Goal: Find specific page/section: Find specific page/section

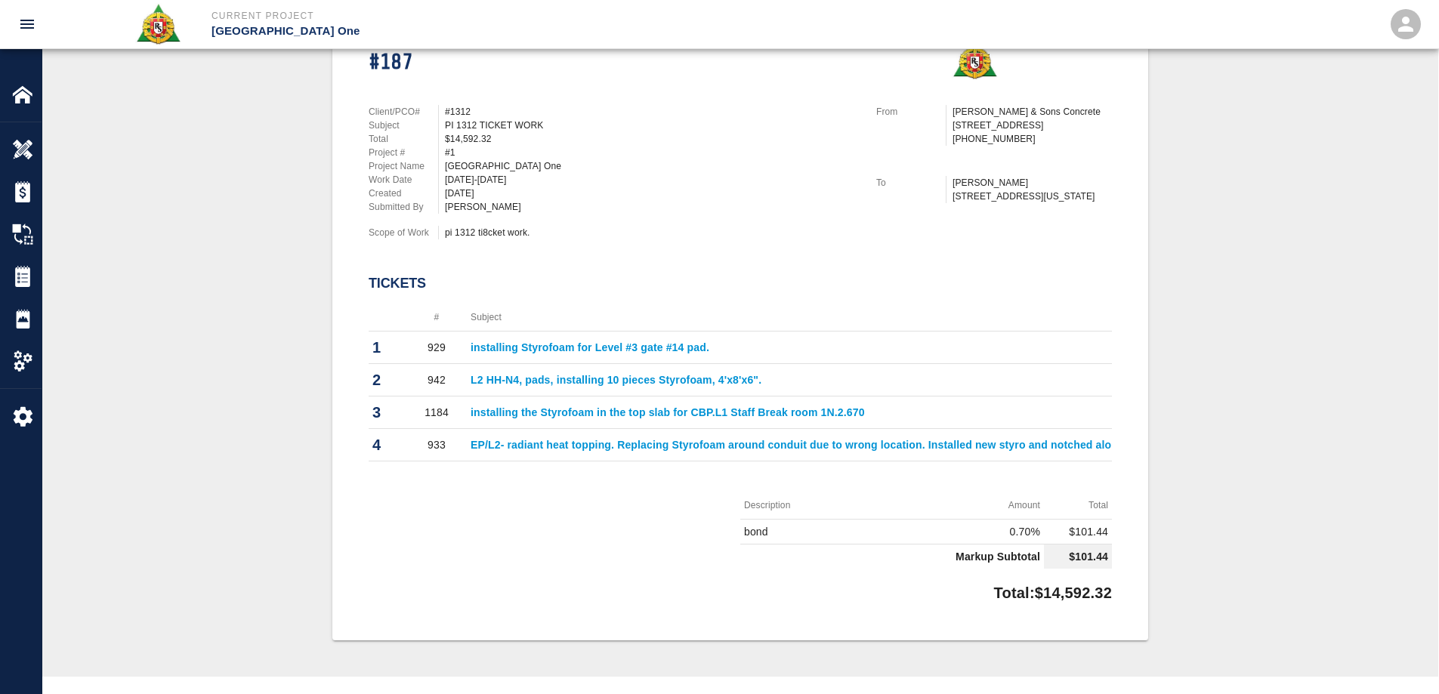
scroll to position [0, 298]
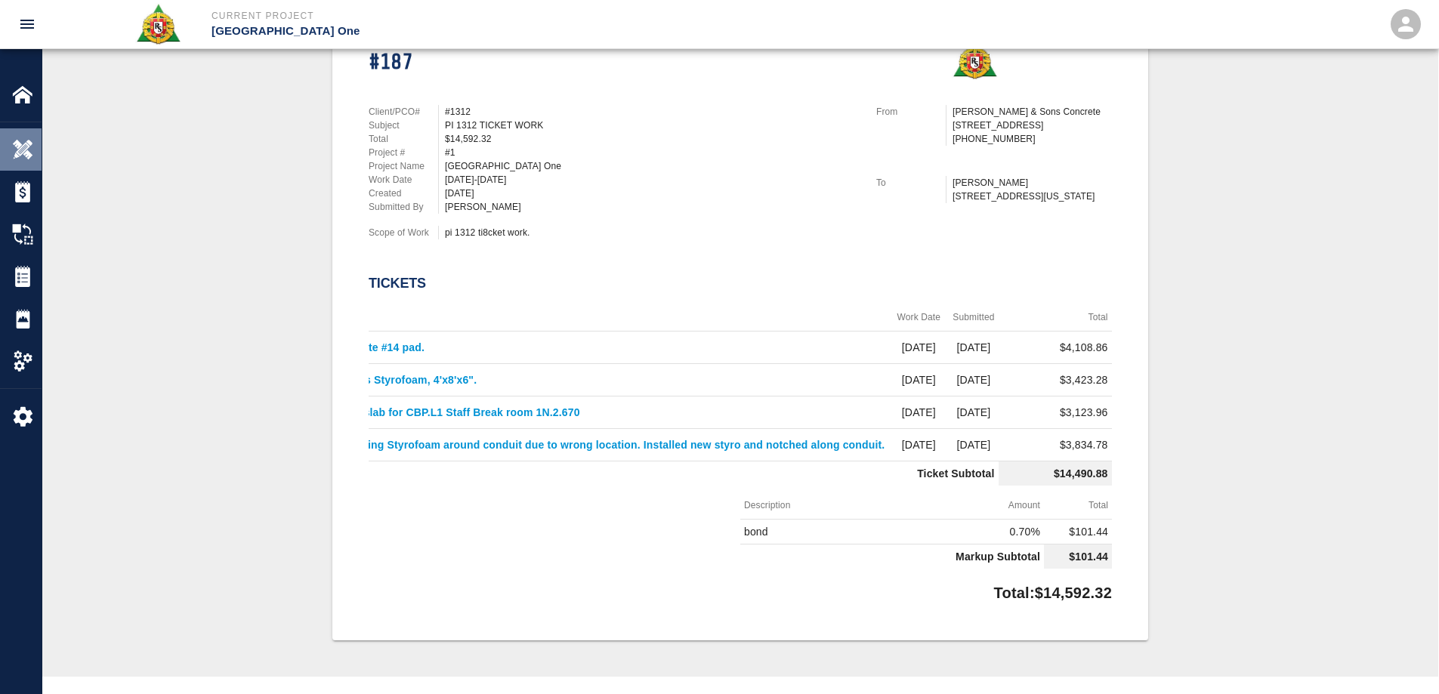
click at [19, 149] on img at bounding box center [22, 149] width 21 height 21
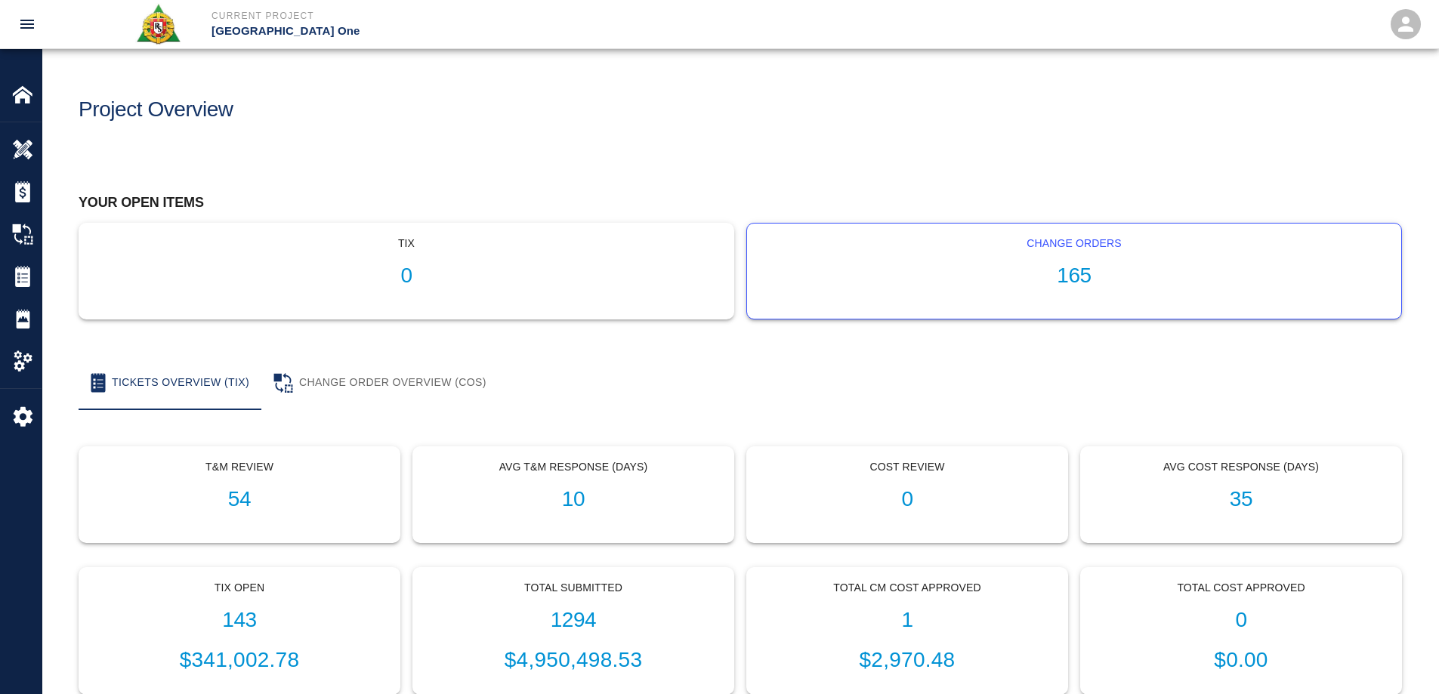
click at [1072, 276] on h1 "165" at bounding box center [1074, 276] width 630 height 25
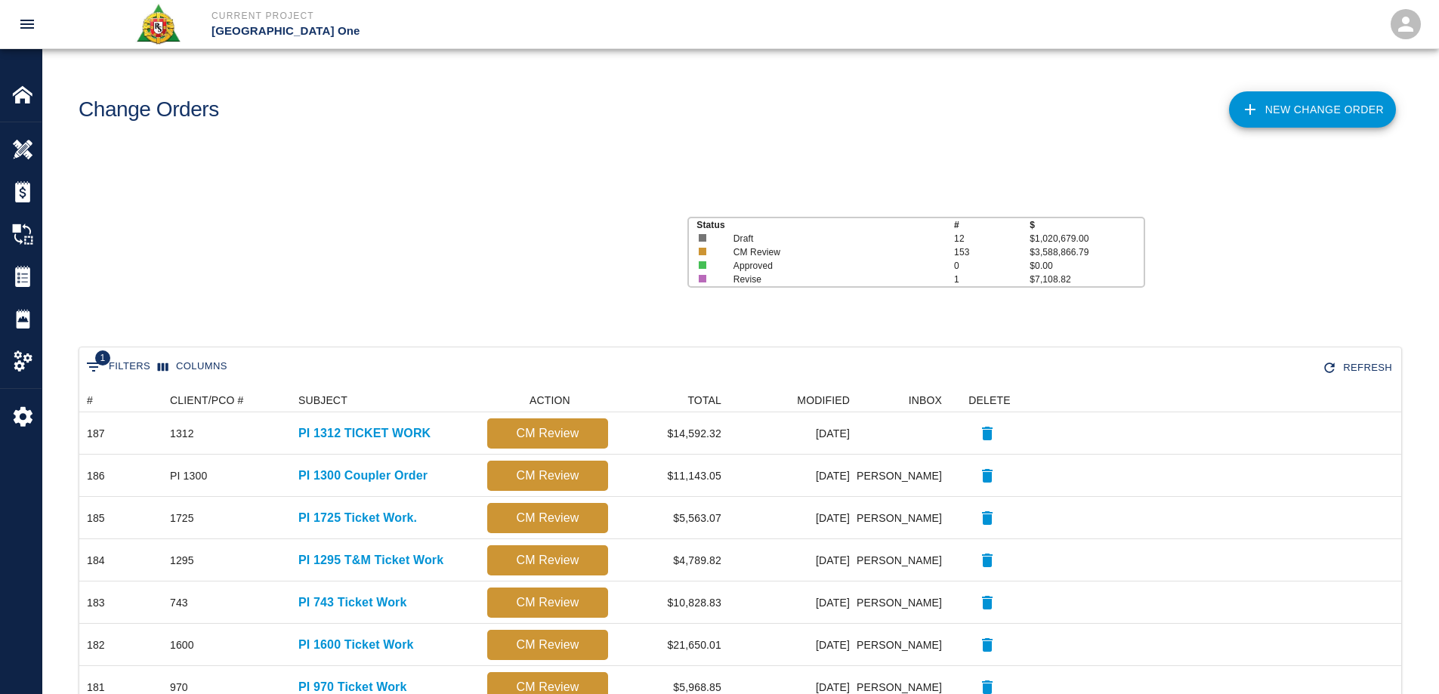
scroll to position [859, 1310]
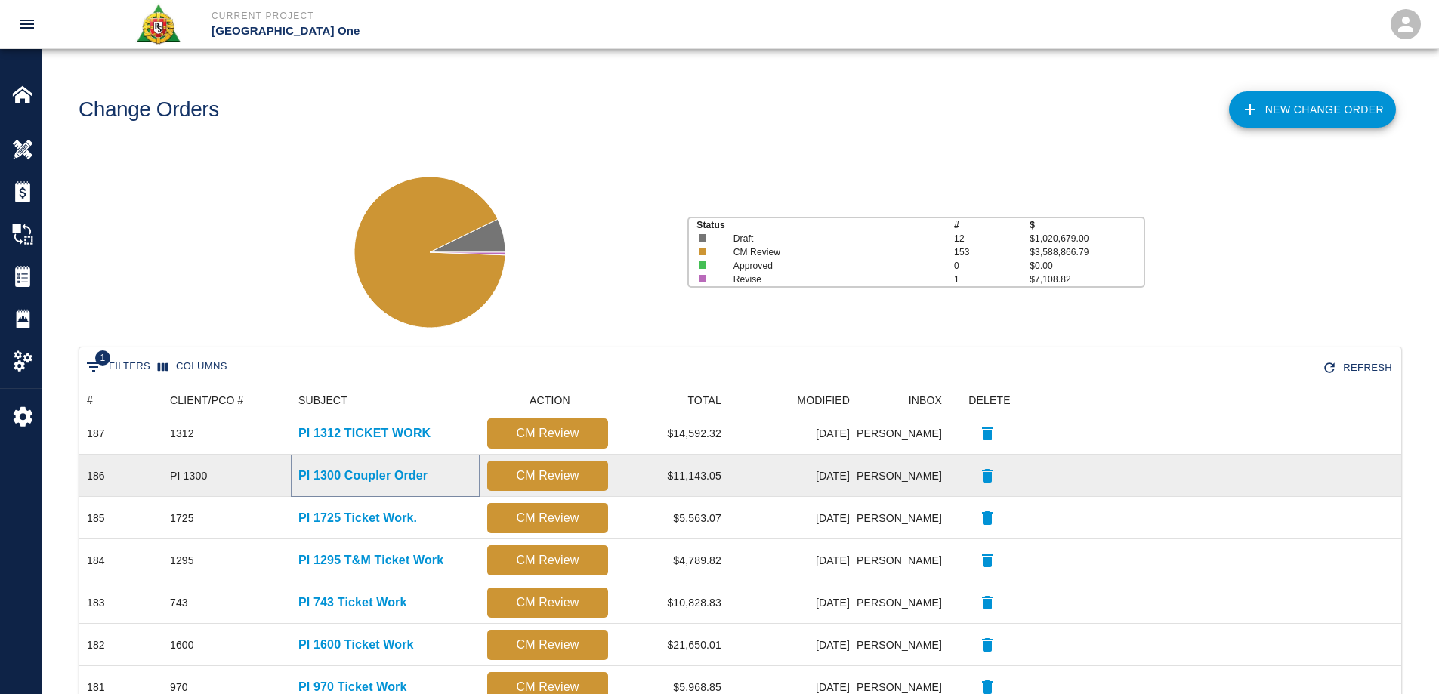
click at [376, 472] on p "PI 1300 Coupler Order" at bounding box center [362, 476] width 129 height 18
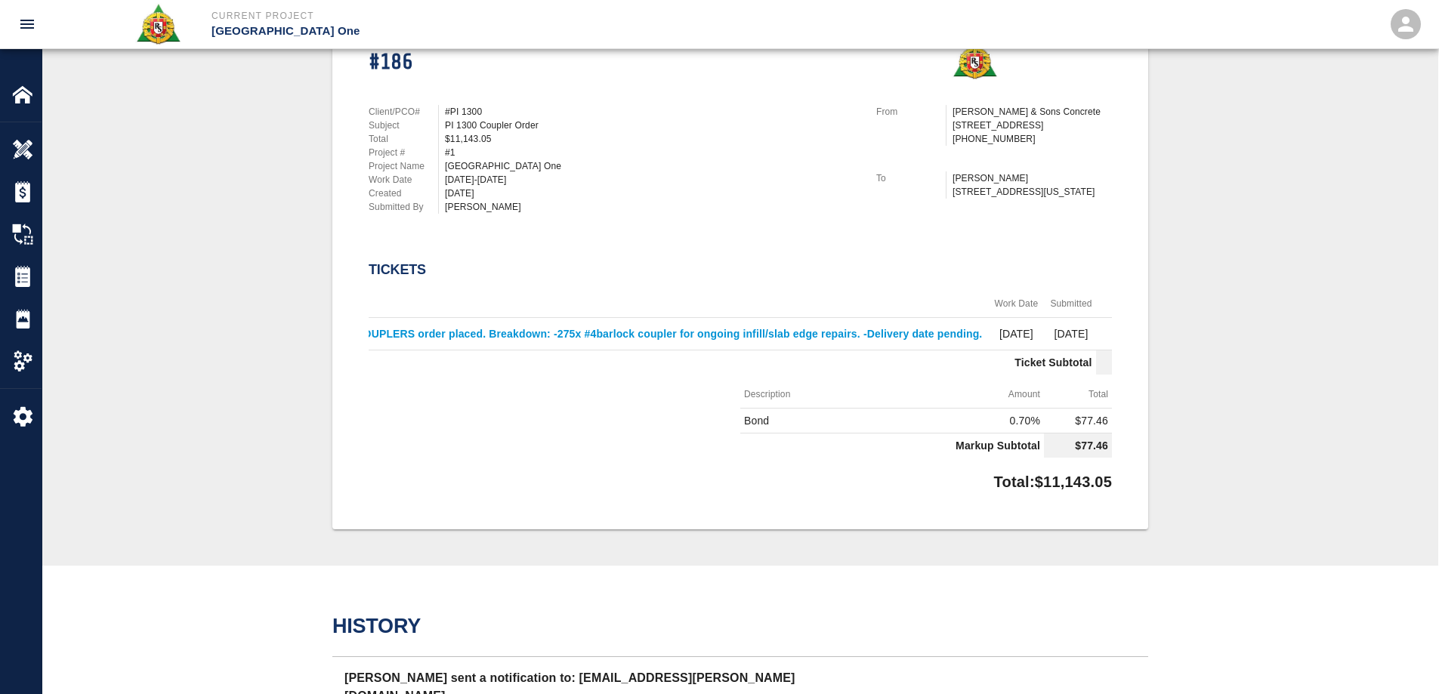
scroll to position [0, 272]
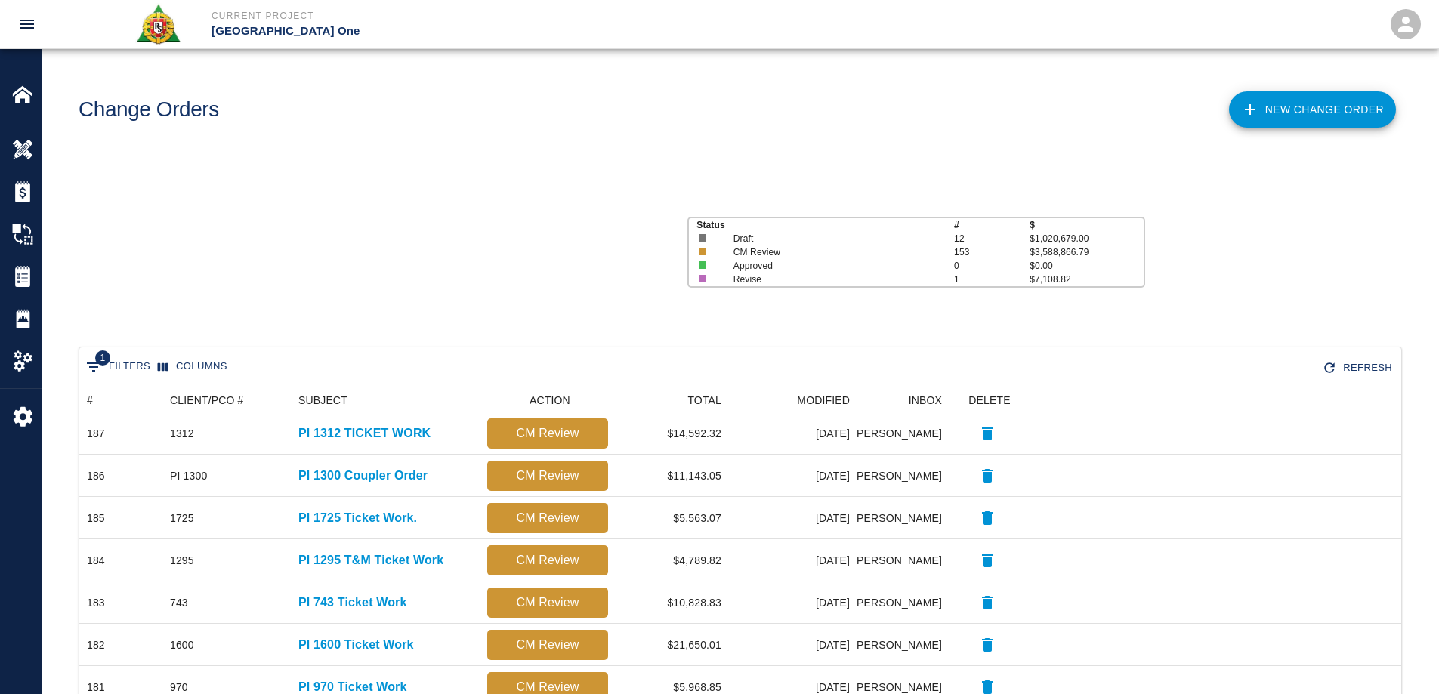
scroll to position [859, 1310]
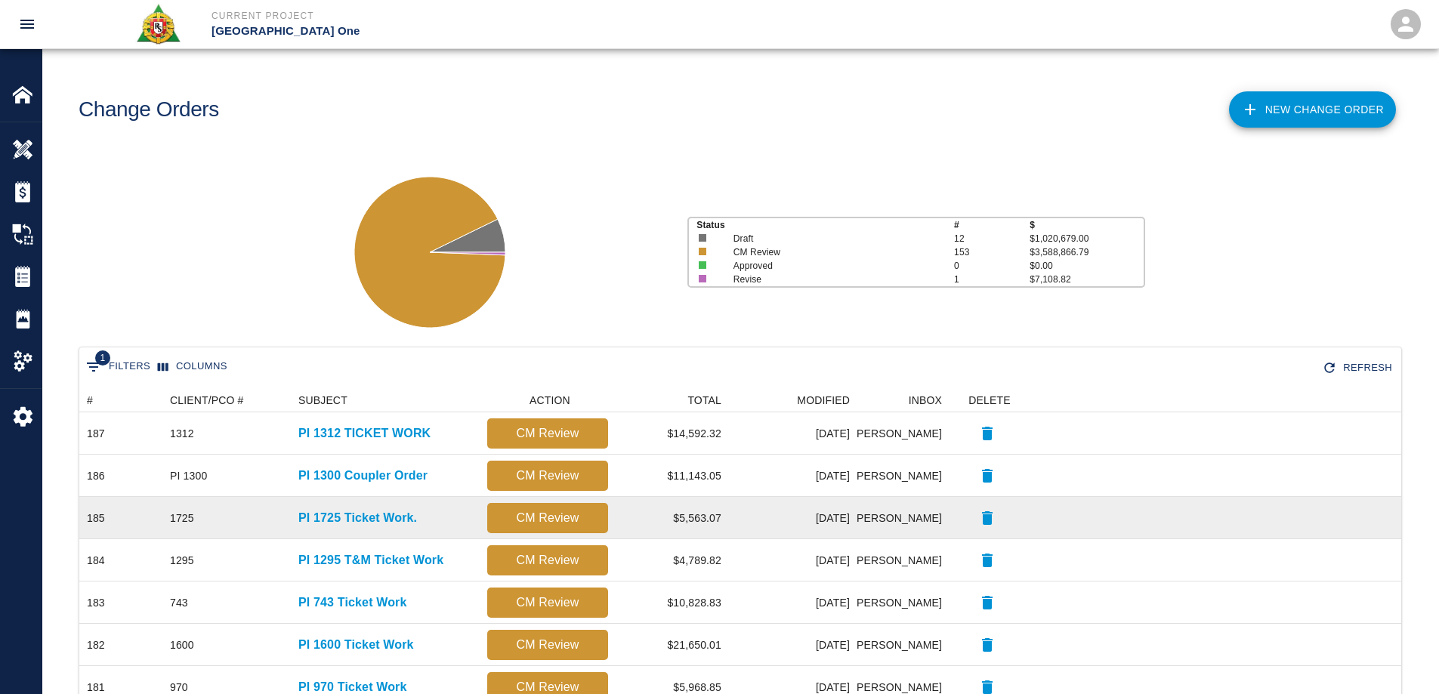
click at [383, 507] on div "PI 1725 Ticket Work." at bounding box center [385, 518] width 189 height 42
click at [386, 514] on p "PI 1725 Ticket Work." at bounding box center [357, 518] width 119 height 18
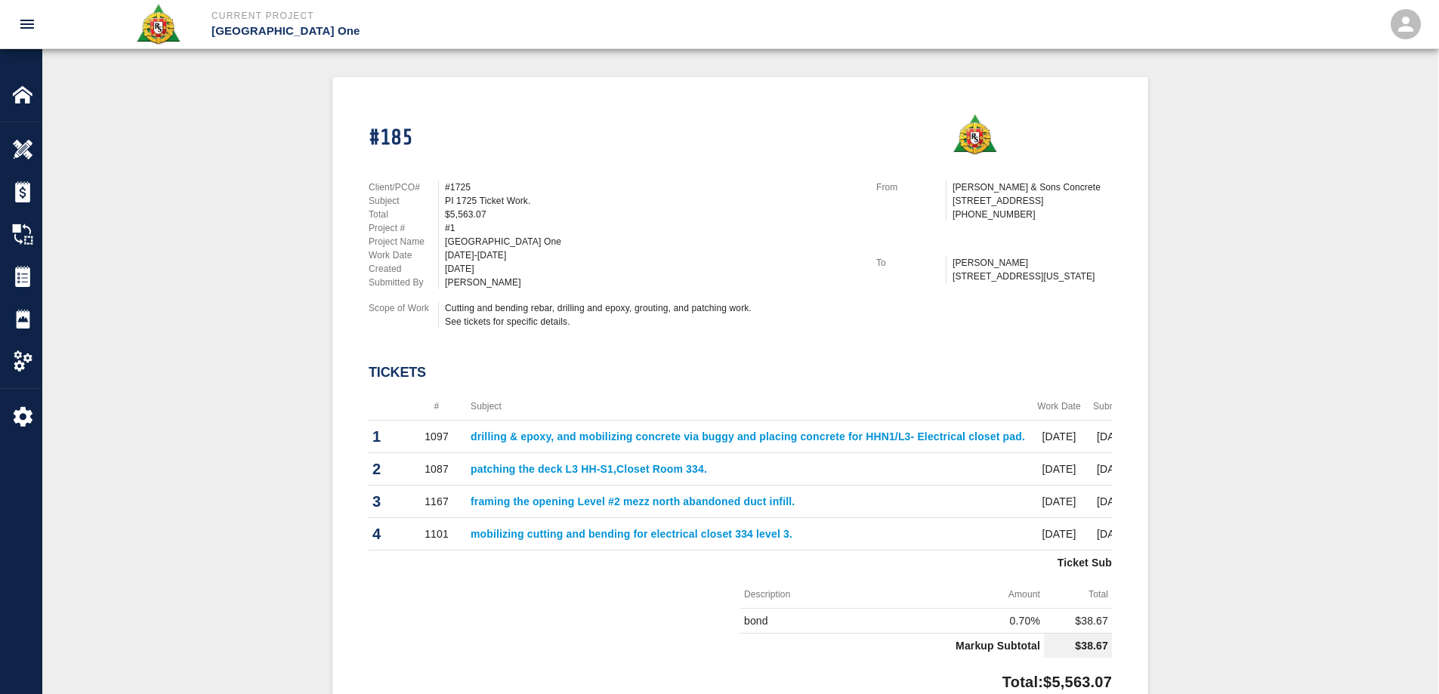
scroll to position [604, 0]
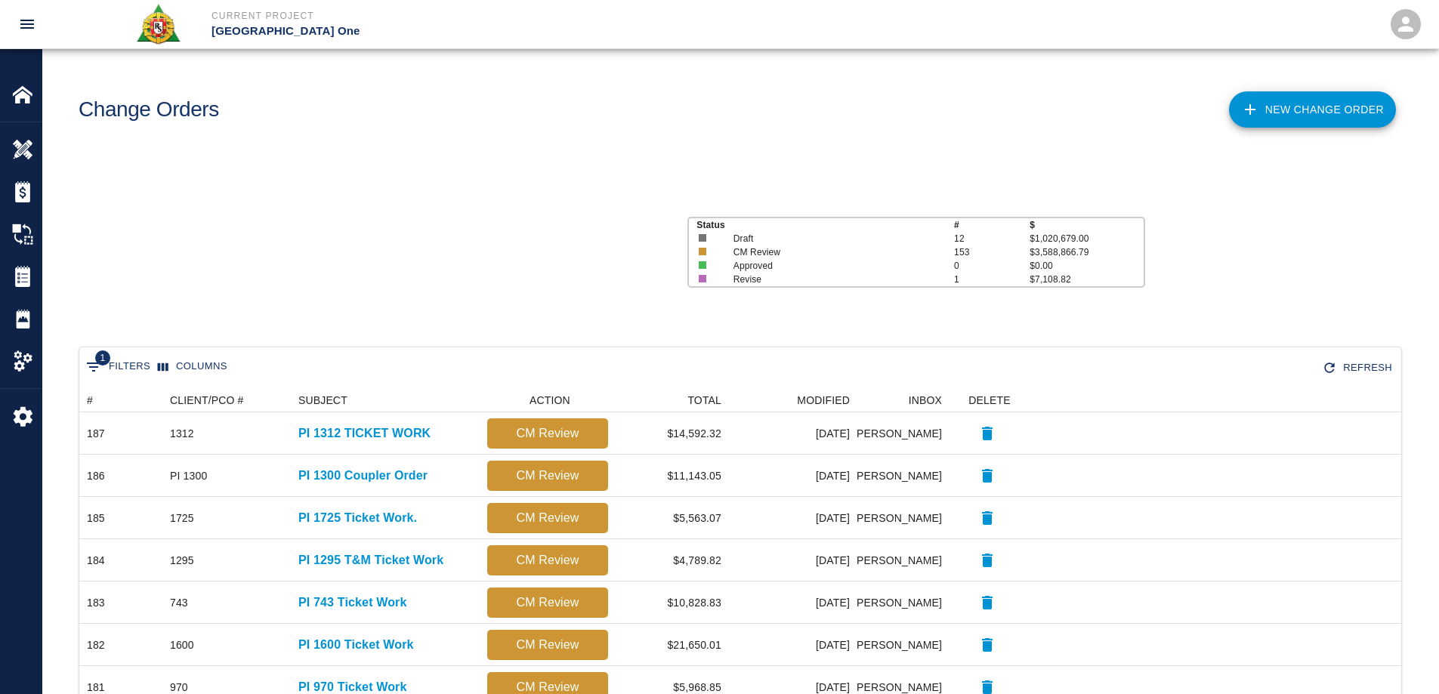
scroll to position [859, 1310]
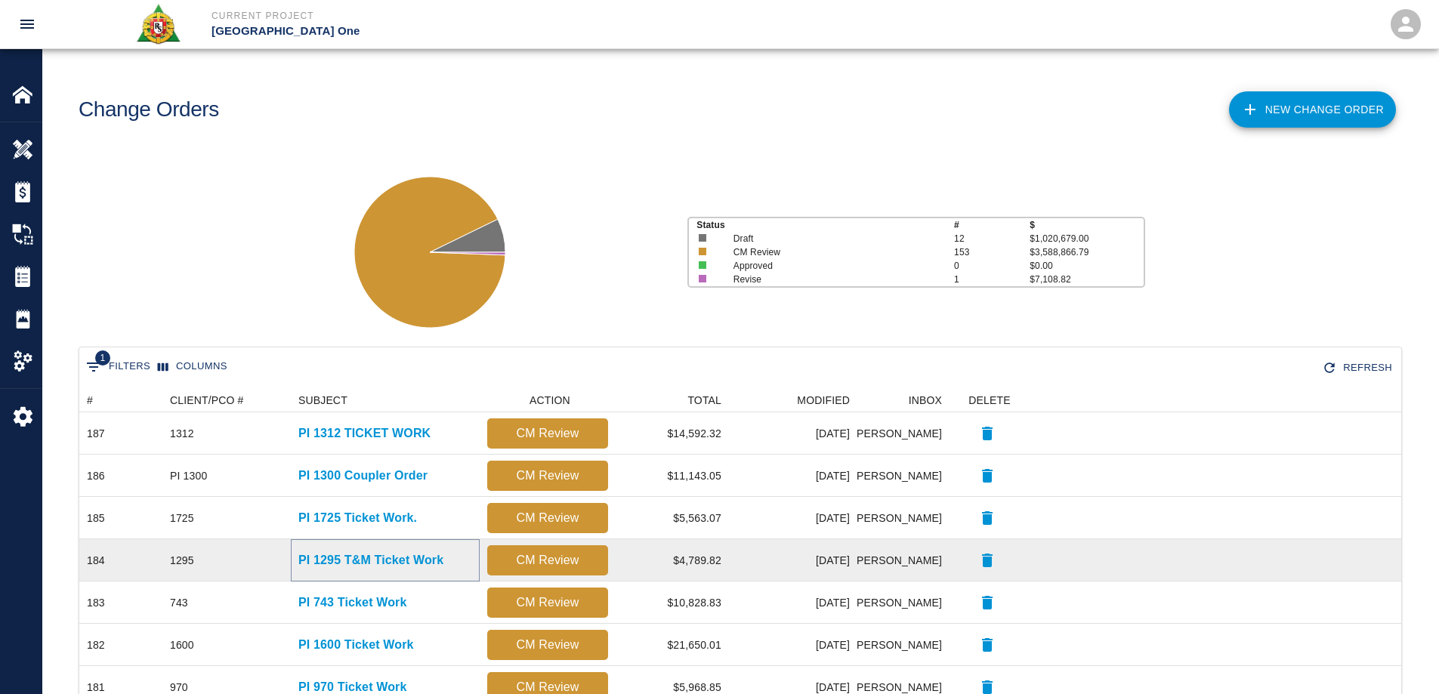
click at [355, 560] on p "PI 1295 T&M Ticket Work" at bounding box center [370, 560] width 145 height 18
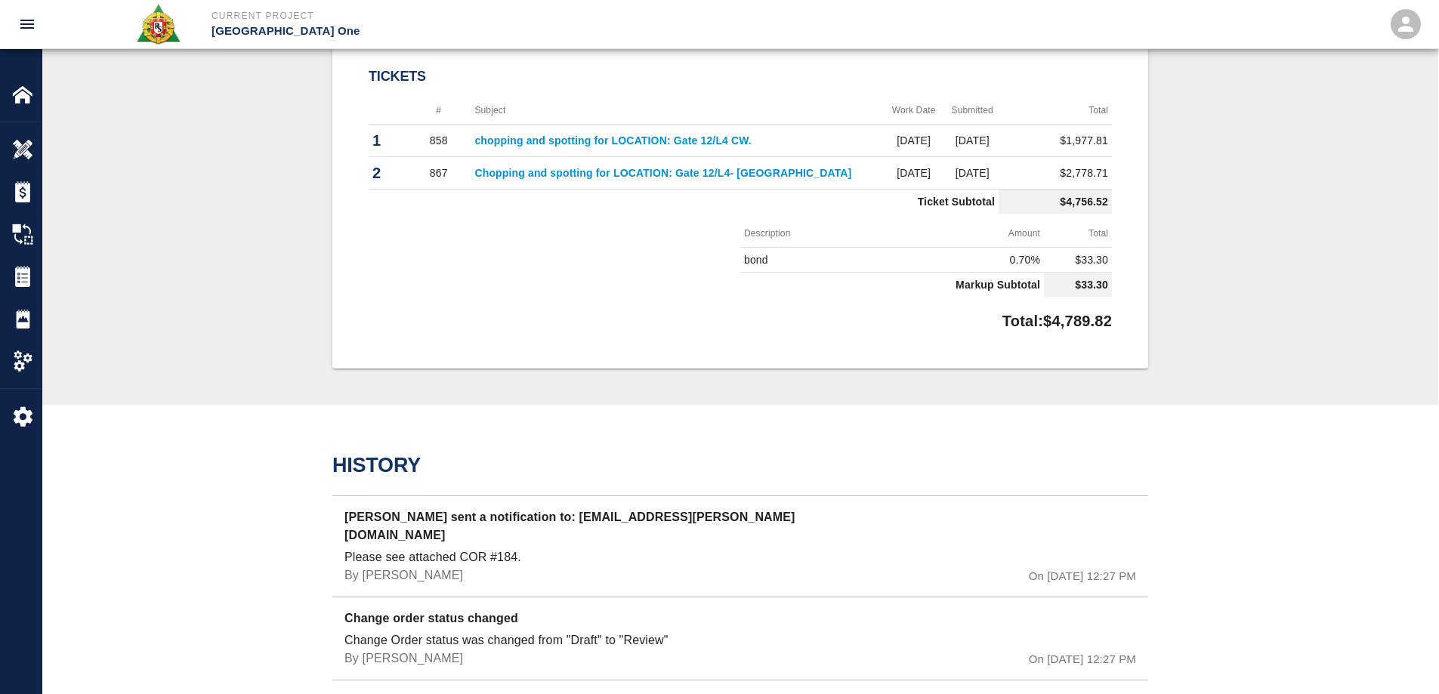
scroll to position [680, 0]
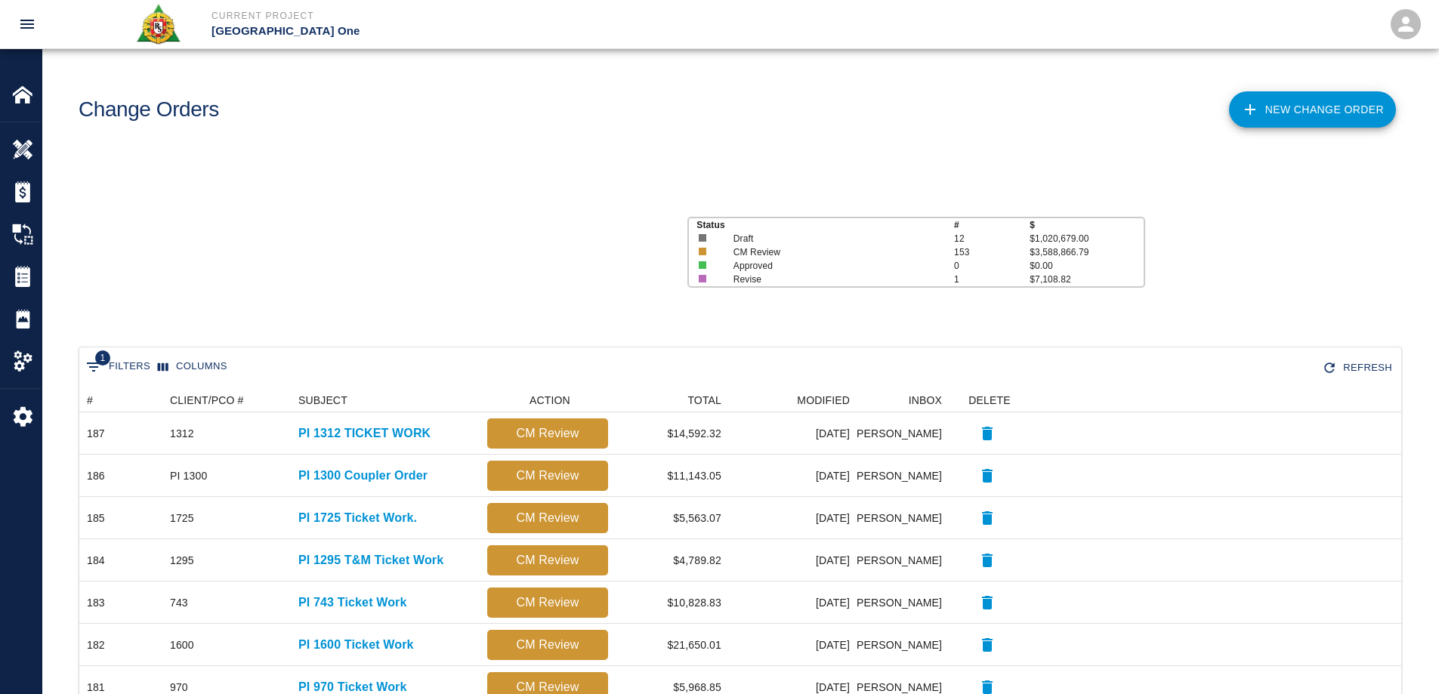
scroll to position [859, 1310]
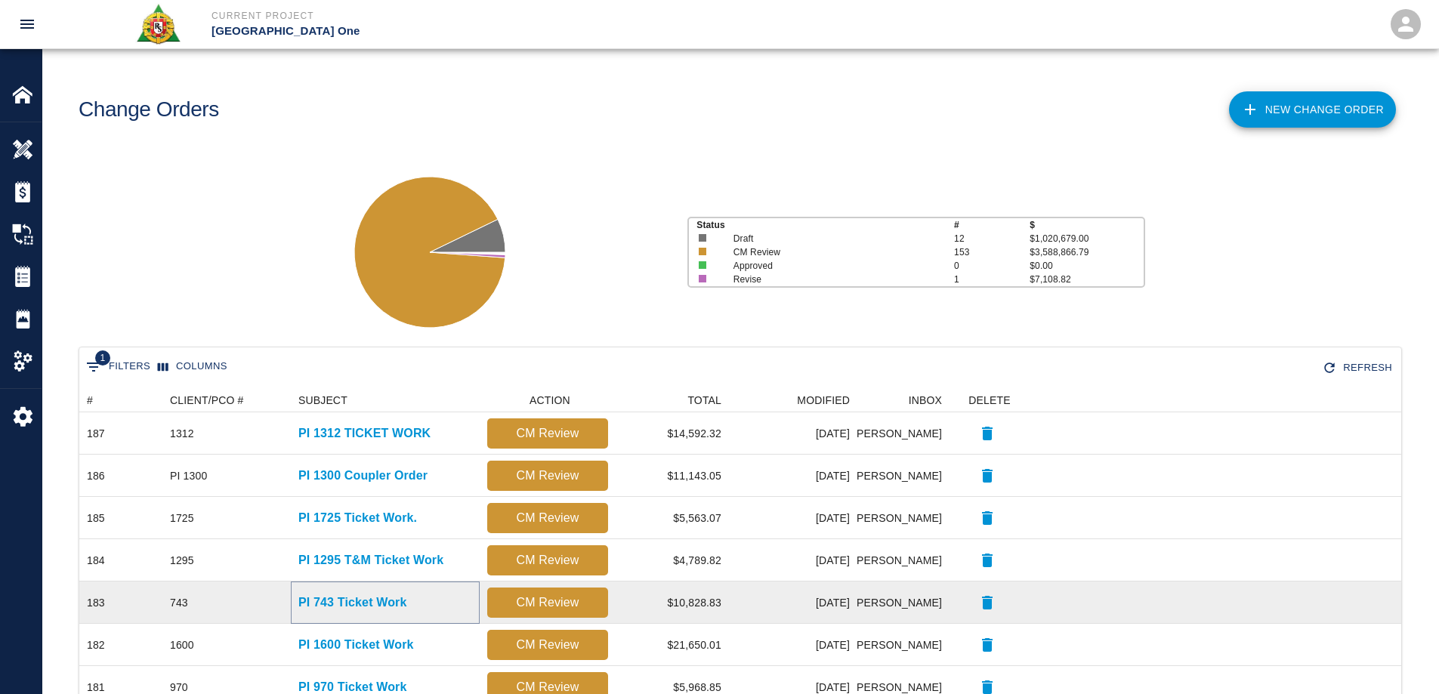
click at [382, 601] on p "PI 743 Ticket Work" at bounding box center [352, 603] width 109 height 18
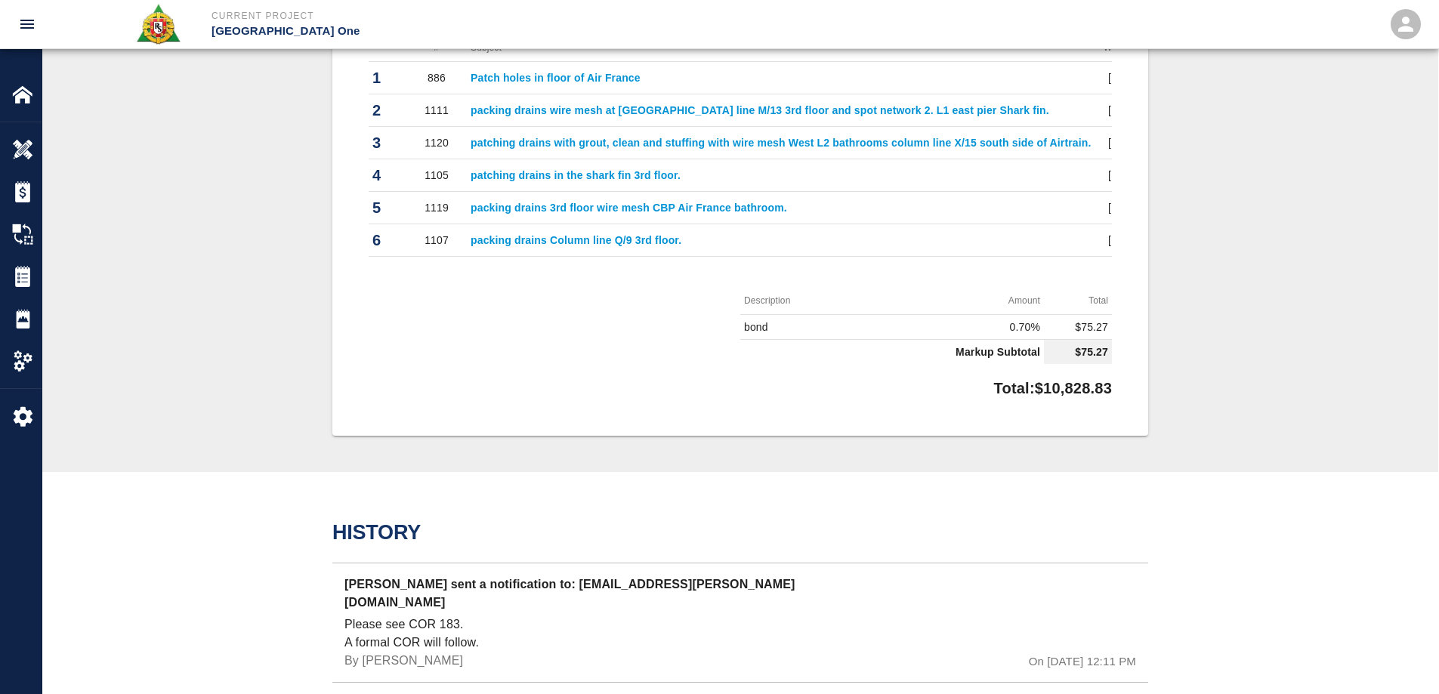
scroll to position [680, 0]
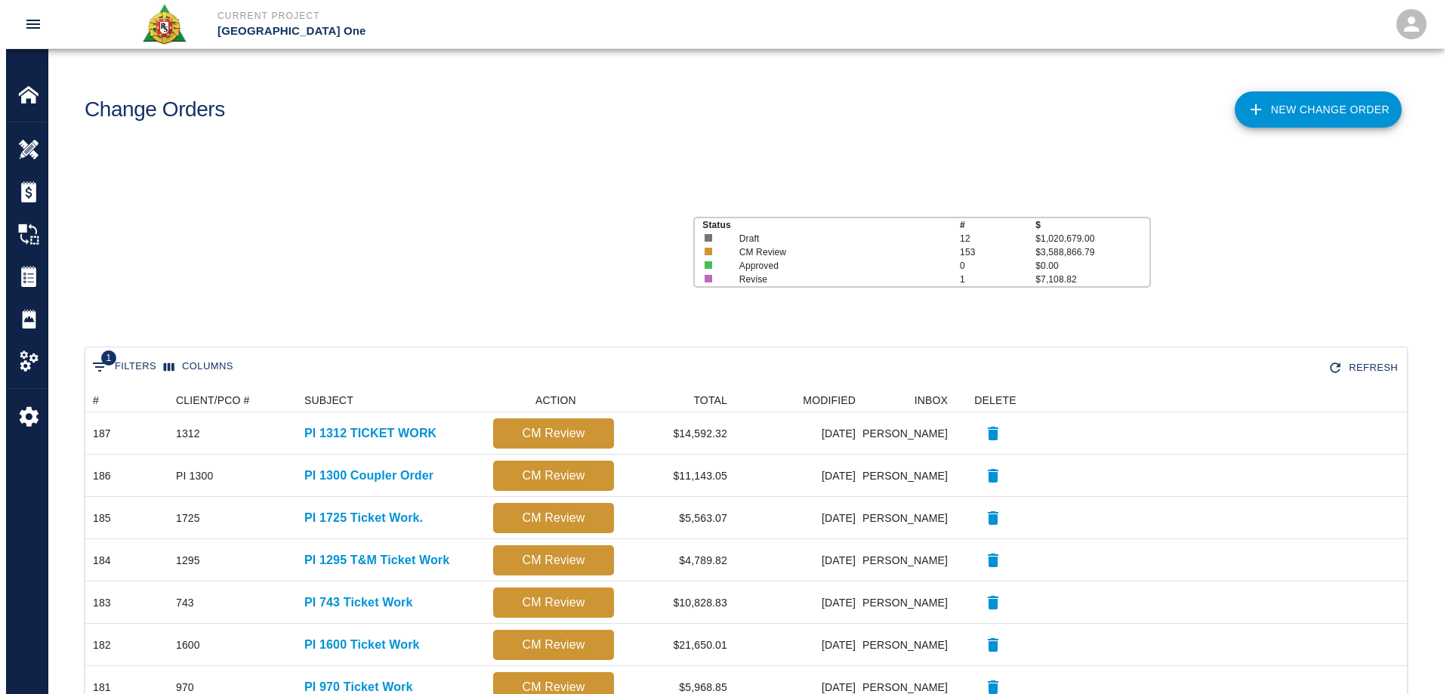
scroll to position [859, 1310]
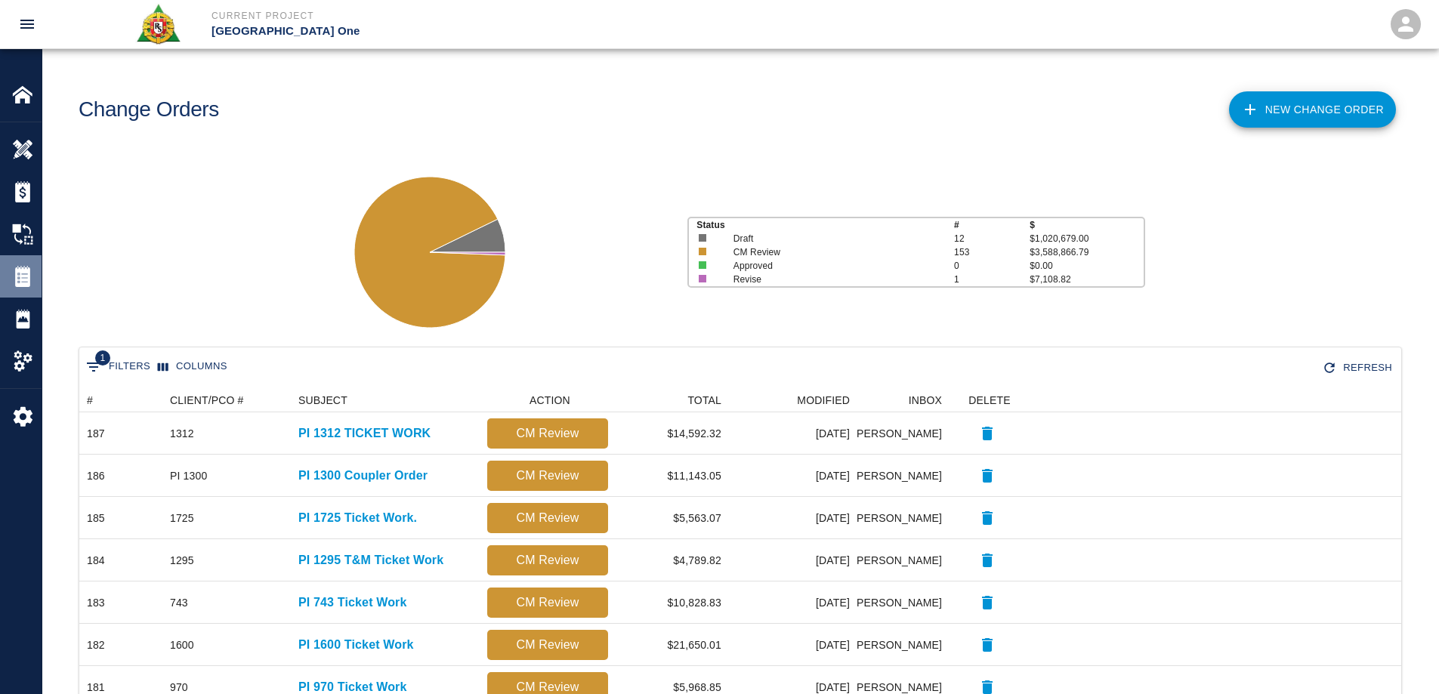
click at [17, 279] on img at bounding box center [22, 276] width 21 height 21
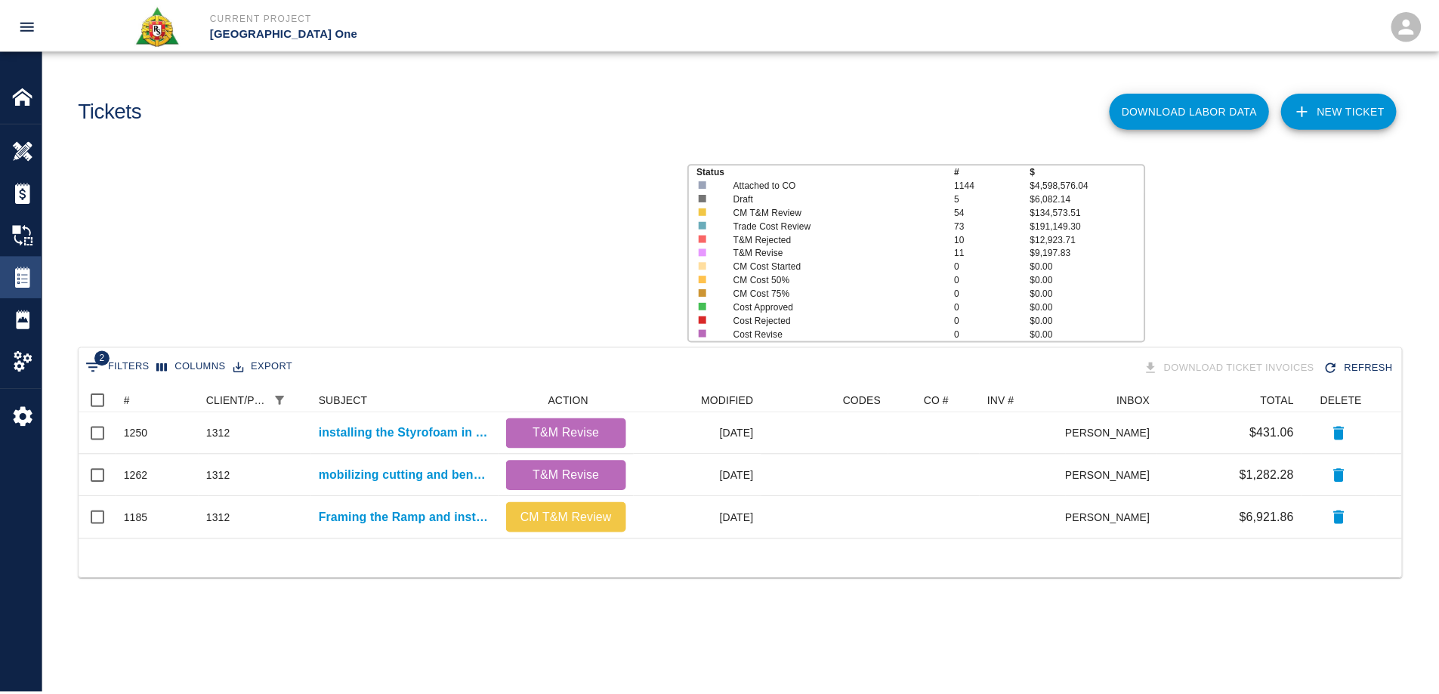
scroll to position [140, 1322]
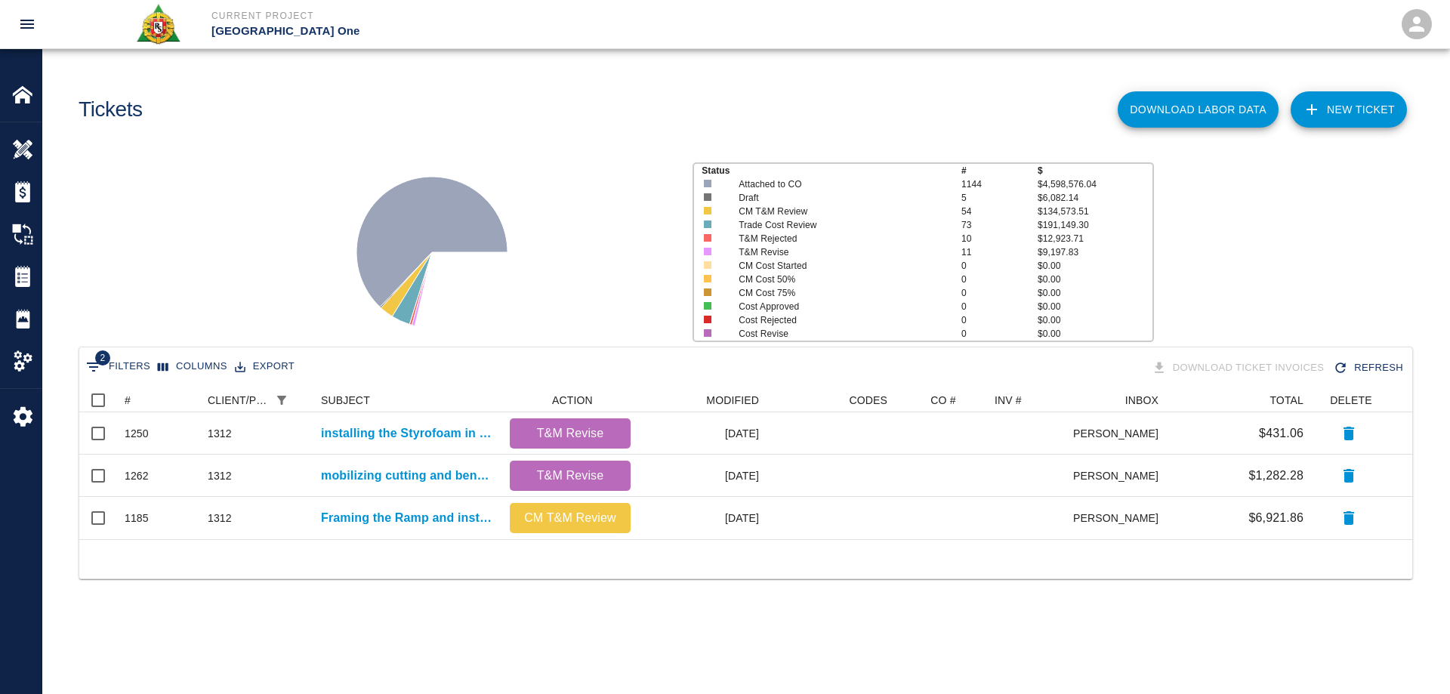
click at [91, 363] on icon "Show filters" at bounding box center [94, 366] width 14 height 9
select select "date_closed"
select select "isEmpty"
select select "pco_number"
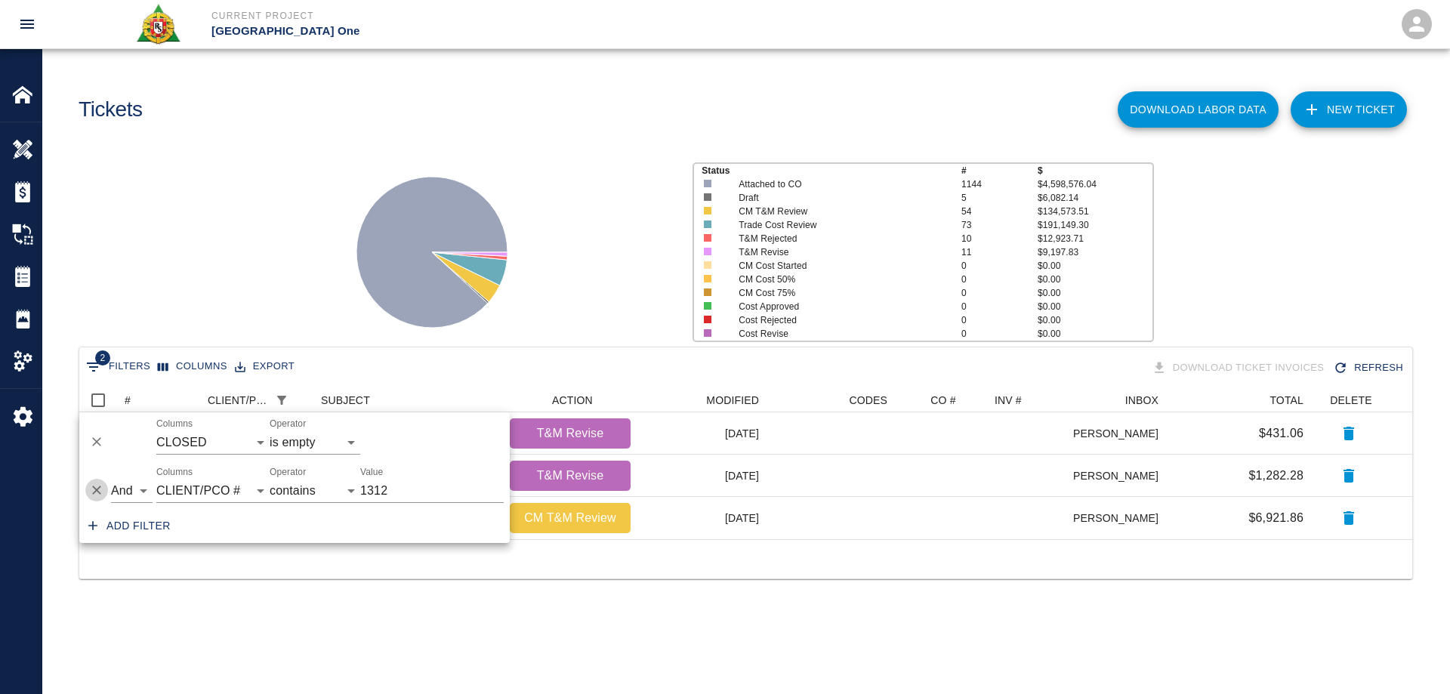
click at [100, 487] on icon "Delete" at bounding box center [96, 490] width 9 height 9
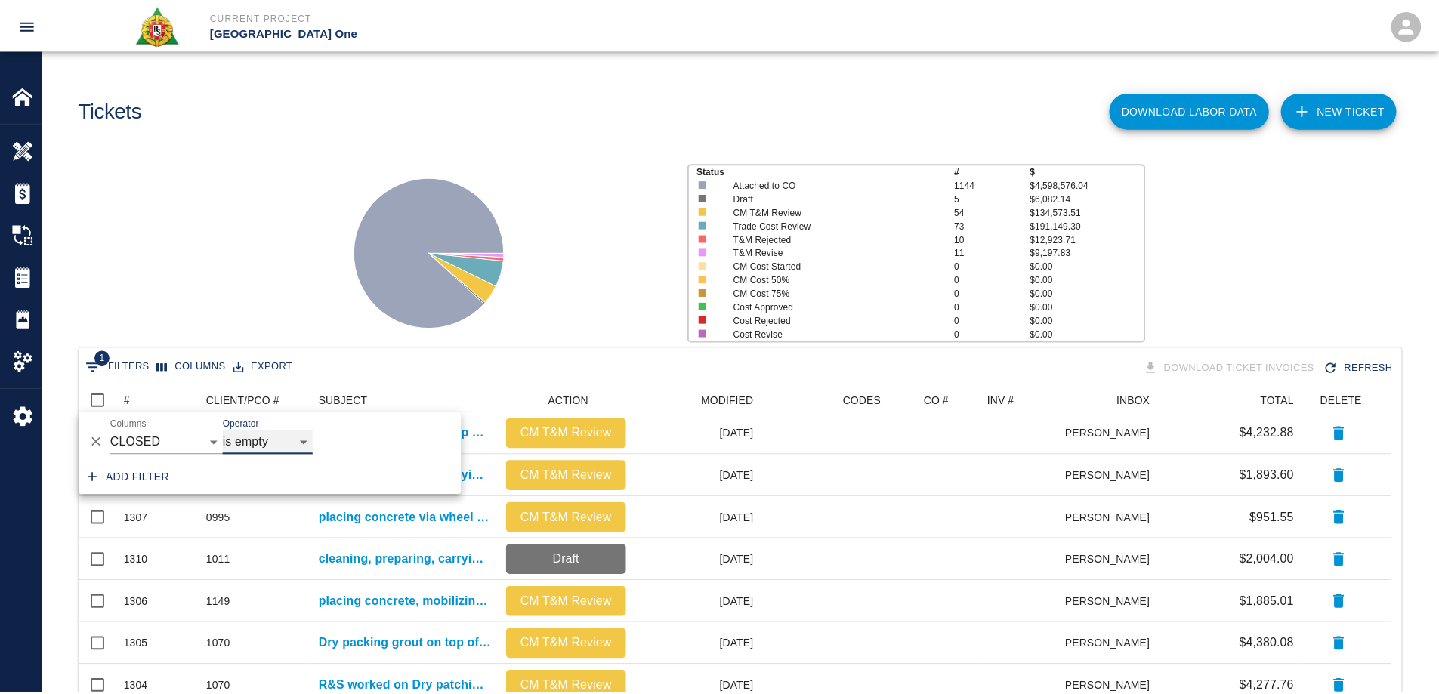
scroll to position [859, 1310]
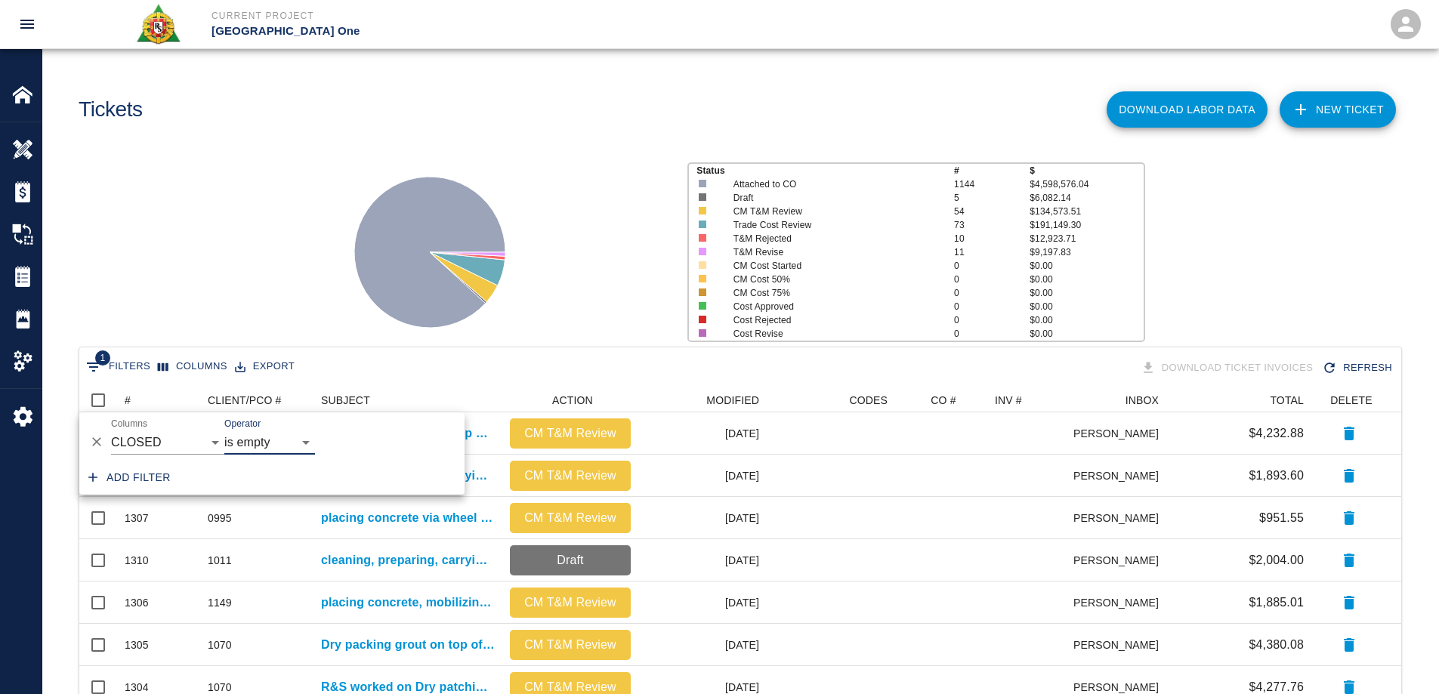
click at [224, 235] on div "Status # $ Attached to CO 1144 $4,598,576.04 Draft 5 $6,082.14 CM T&M Review 54…" at bounding box center [734, 246] width 1408 height 201
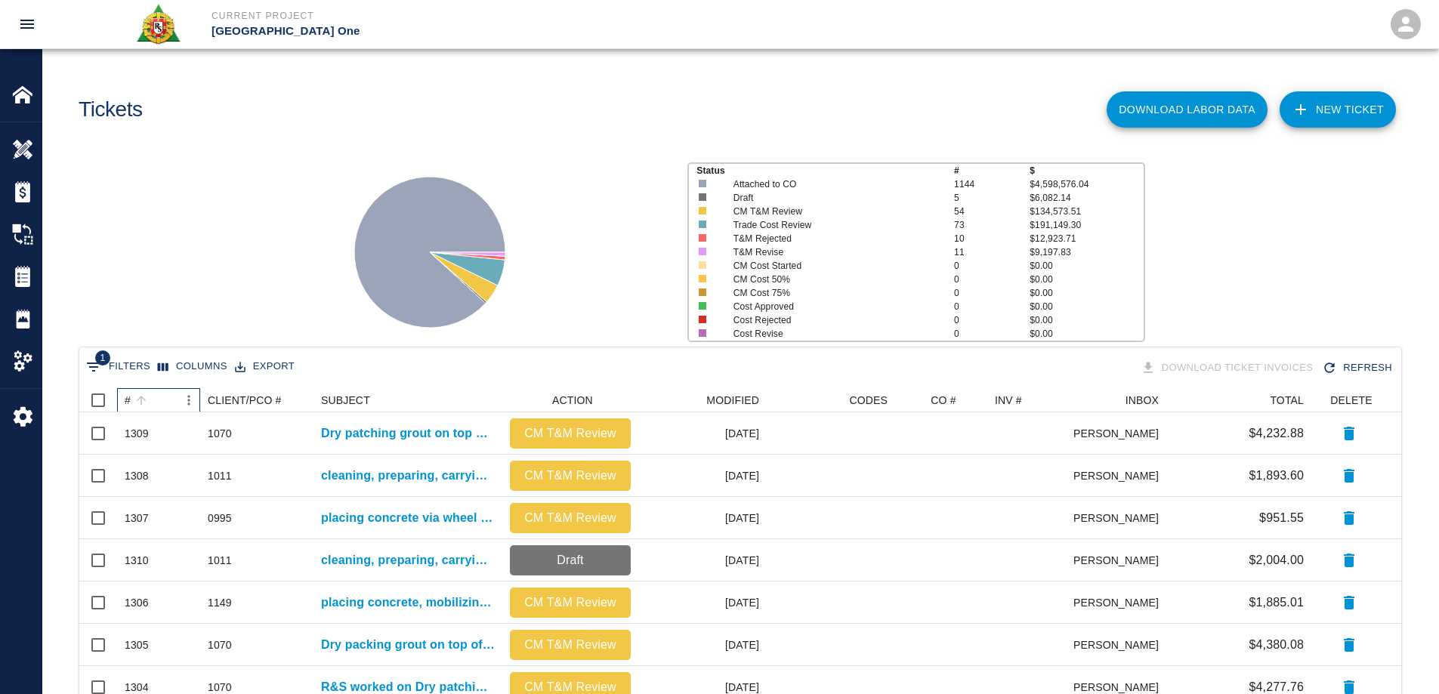
click at [126, 396] on div "#" at bounding box center [128, 400] width 6 height 24
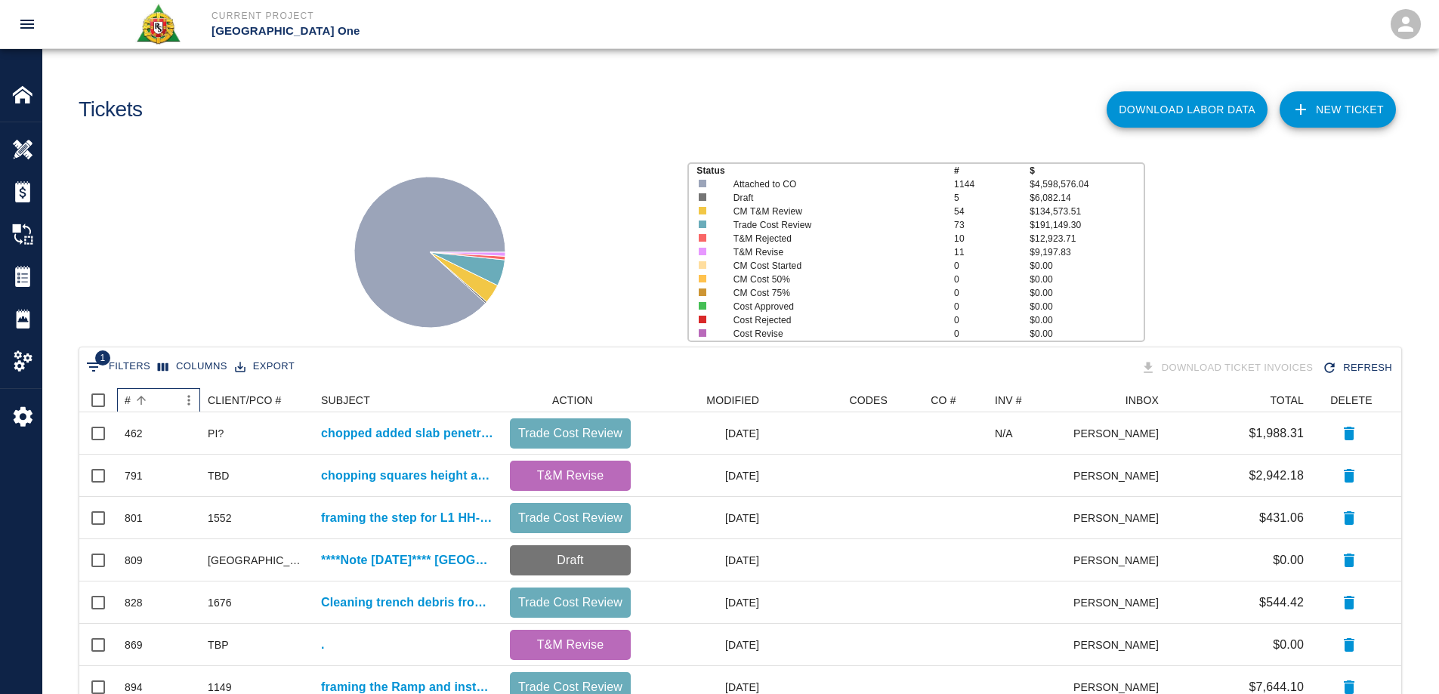
click at [126, 396] on div "#" at bounding box center [128, 400] width 6 height 24
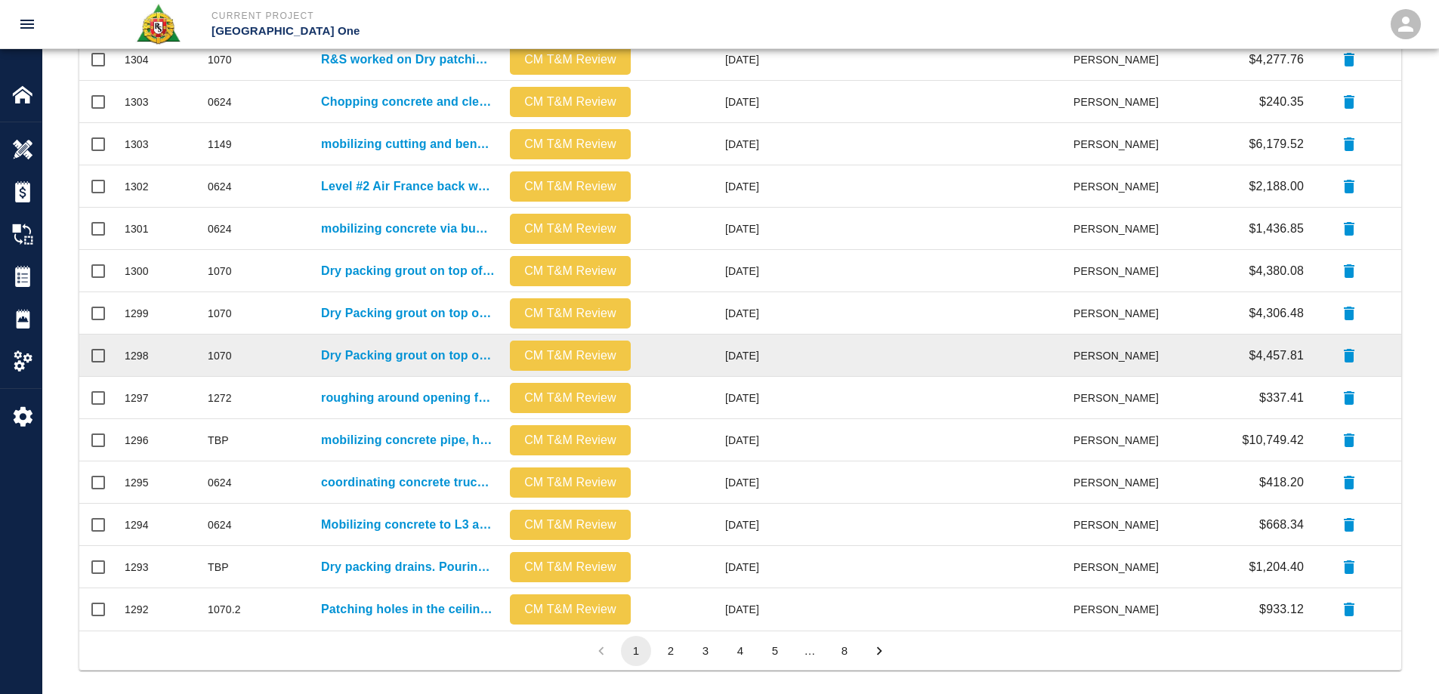
scroll to position [640, 0]
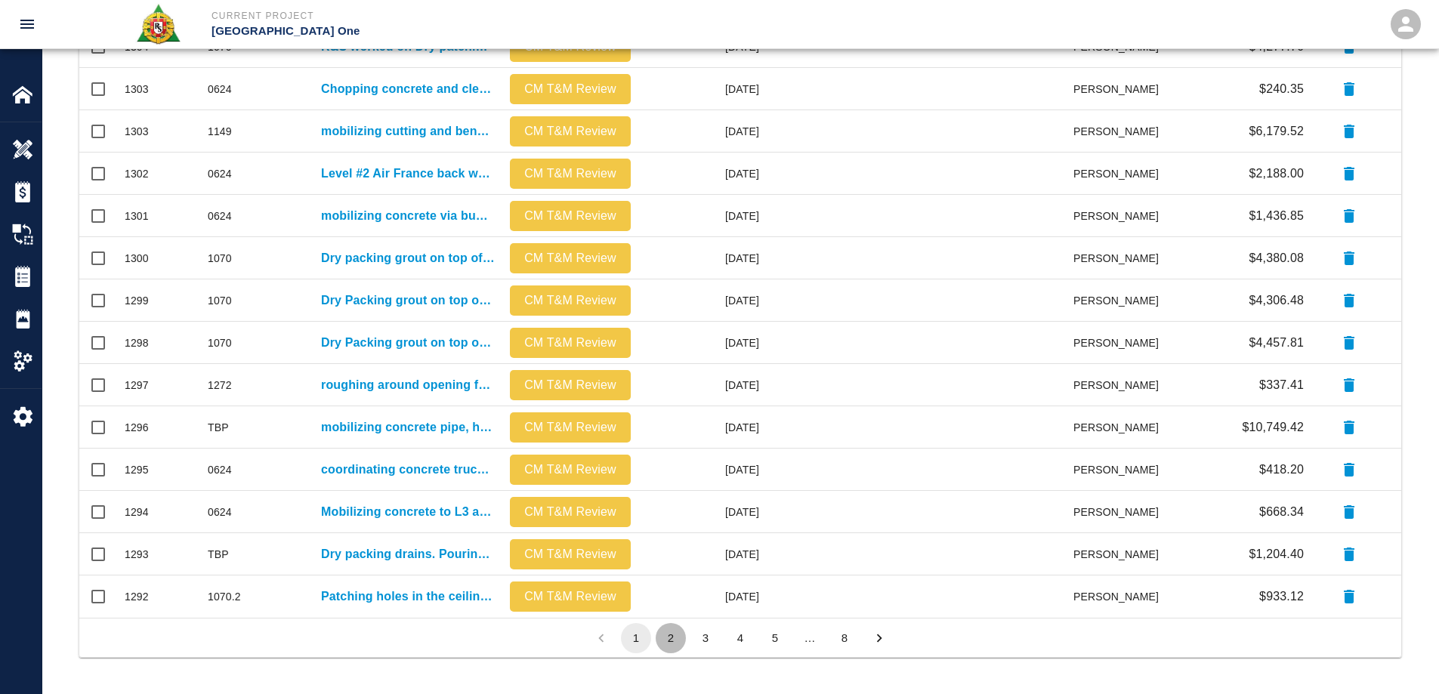
click at [670, 637] on button "2" at bounding box center [670, 638] width 30 height 30
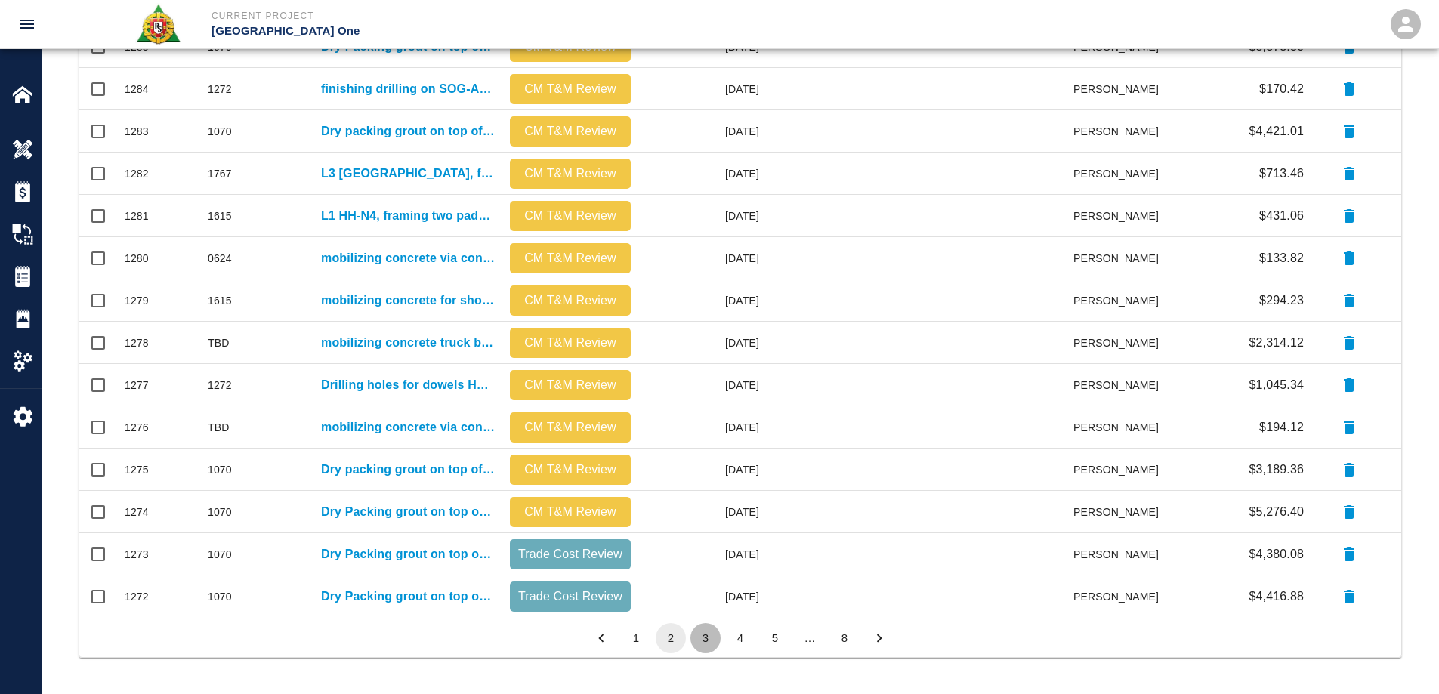
click at [697, 639] on button "3" at bounding box center [705, 638] width 30 height 30
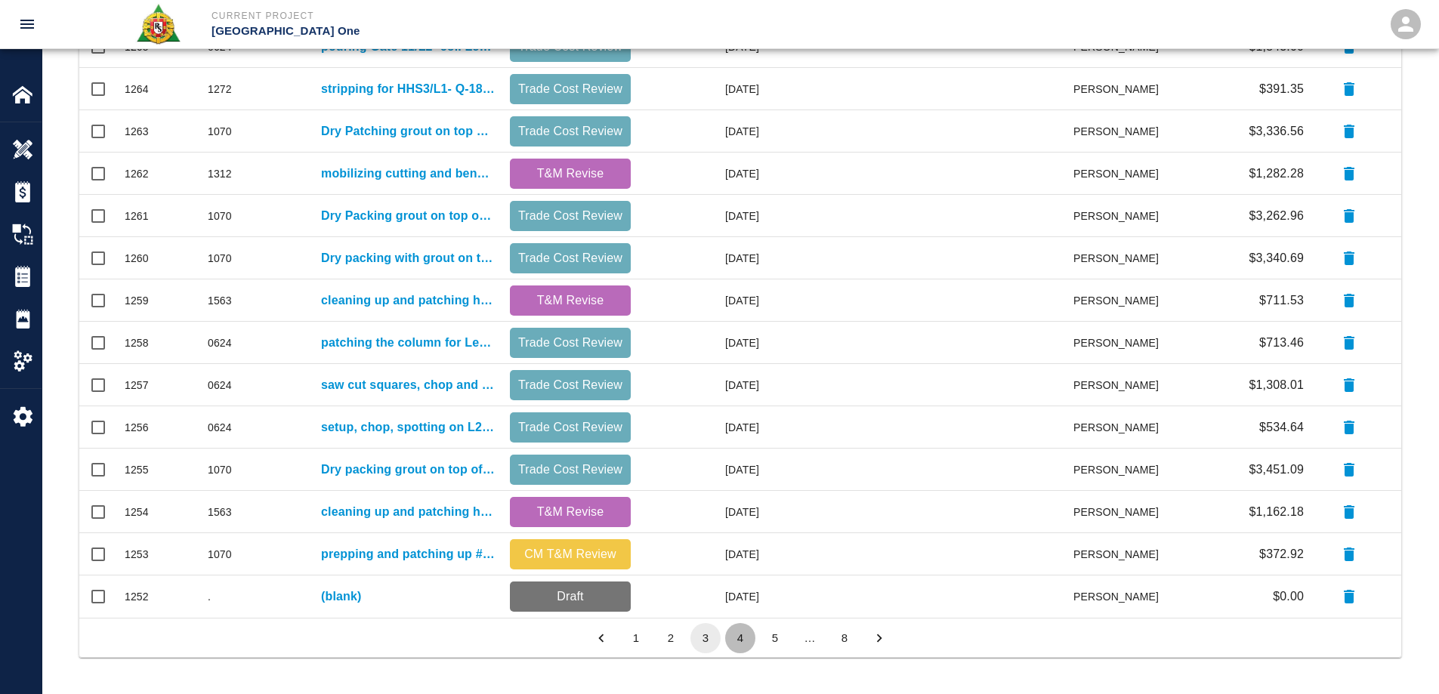
click at [744, 642] on button "4" at bounding box center [740, 638] width 30 height 30
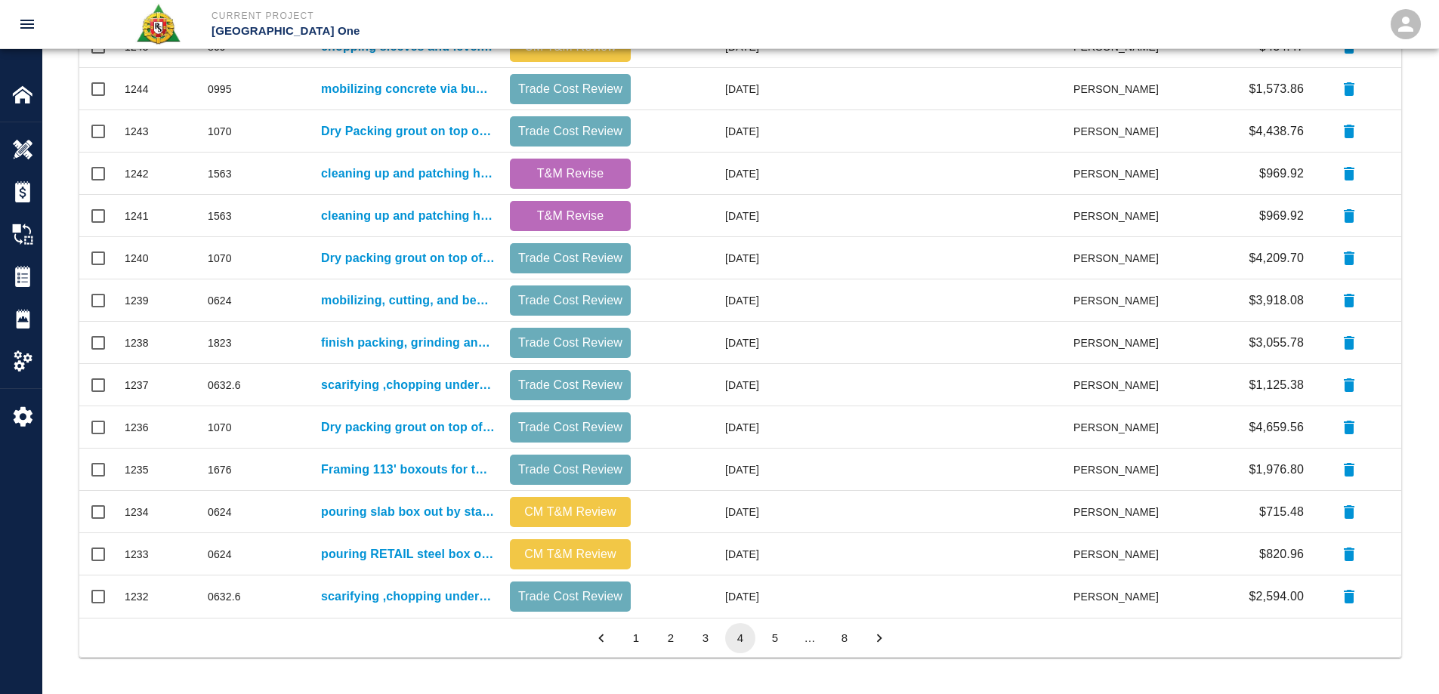
click at [634, 638] on button "1" at bounding box center [636, 638] width 30 height 30
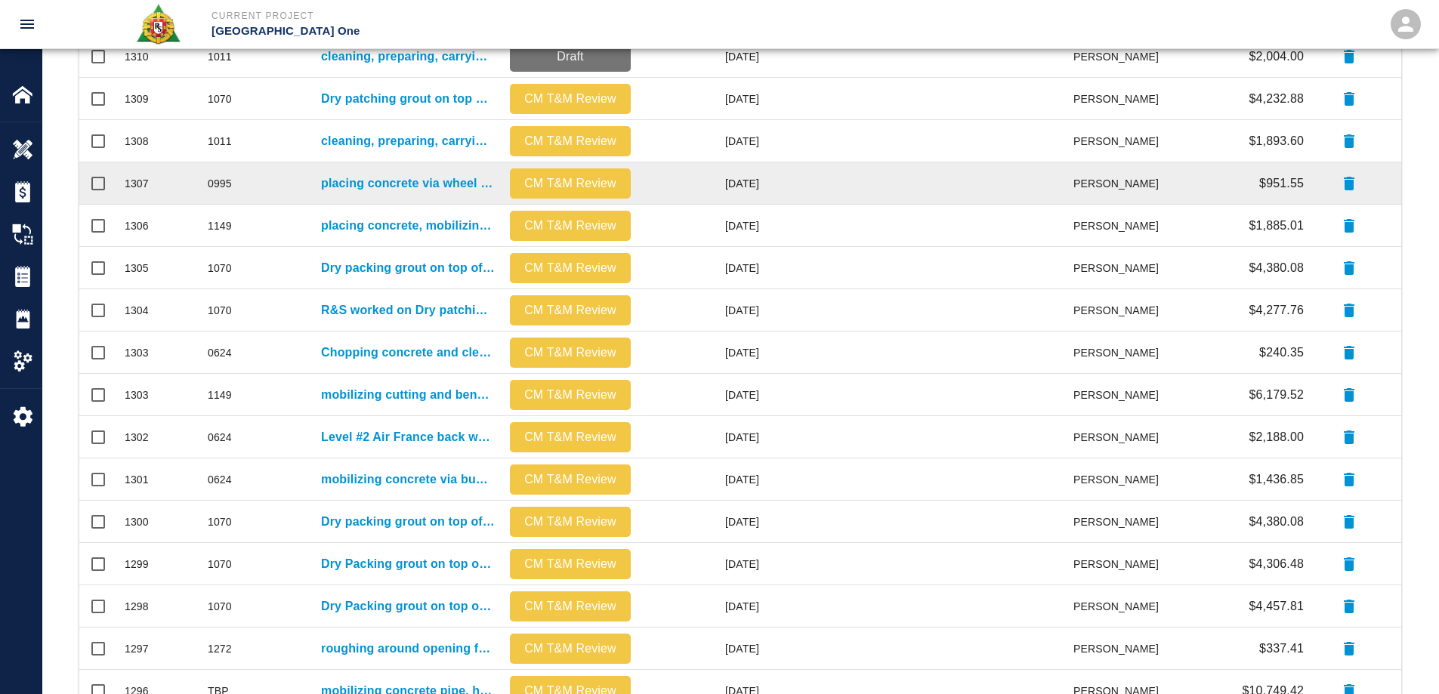
scroll to position [36, 0]
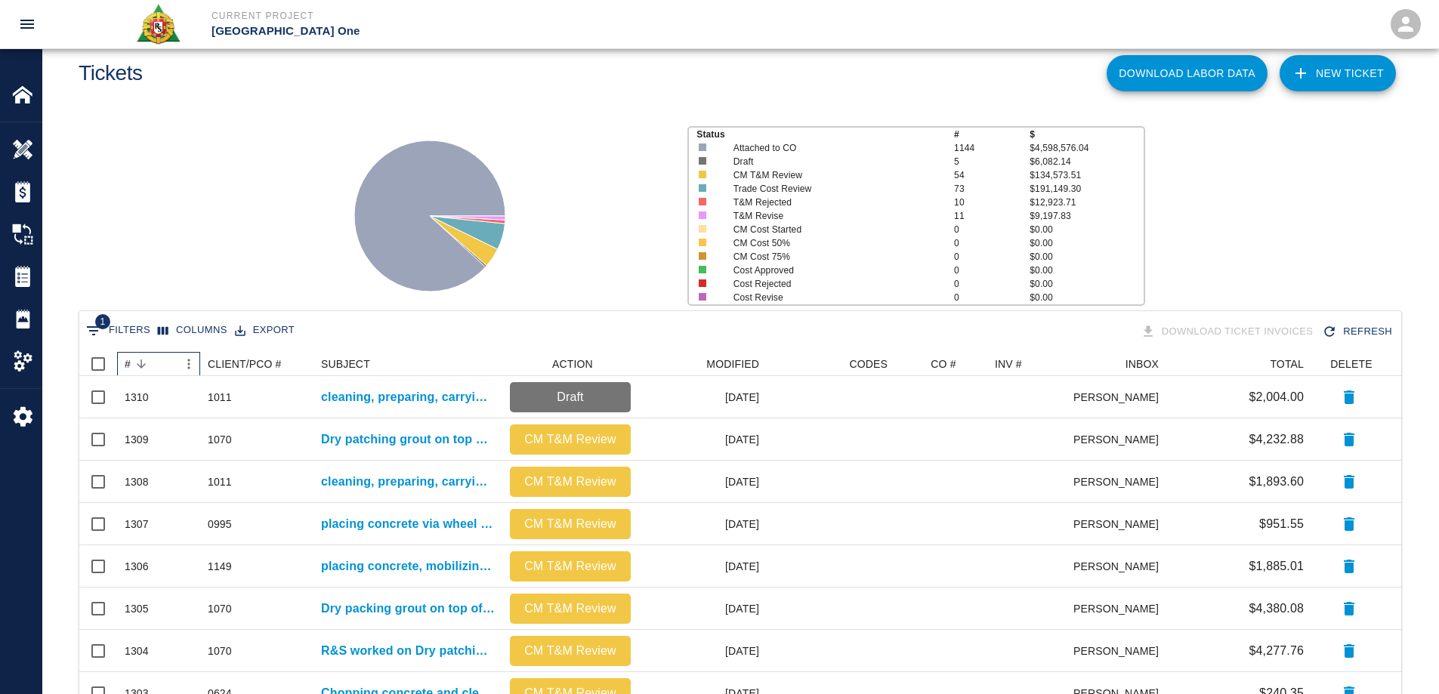
click at [127, 362] on div "#" at bounding box center [128, 364] width 6 height 24
